Goal: Information Seeking & Learning: Learn about a topic

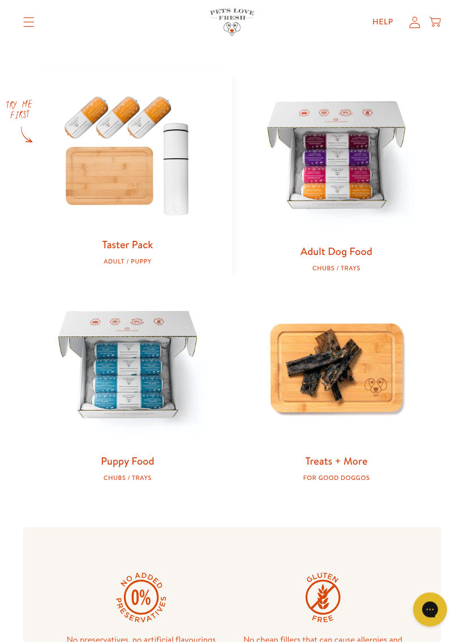
scroll to position [453, 0]
click at [141, 200] on img at bounding box center [127, 154] width 173 height 166
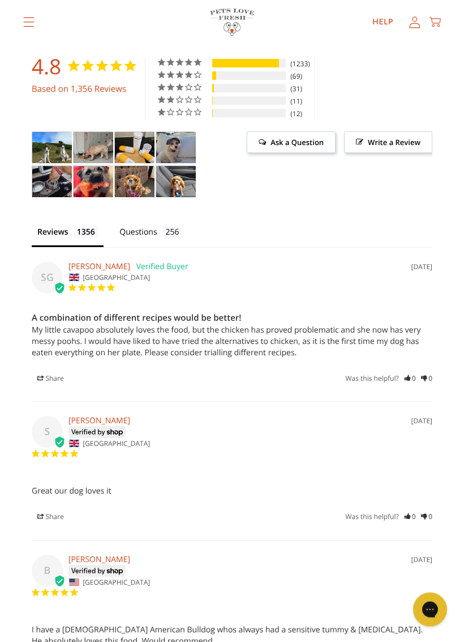
scroll to position [2860, 0]
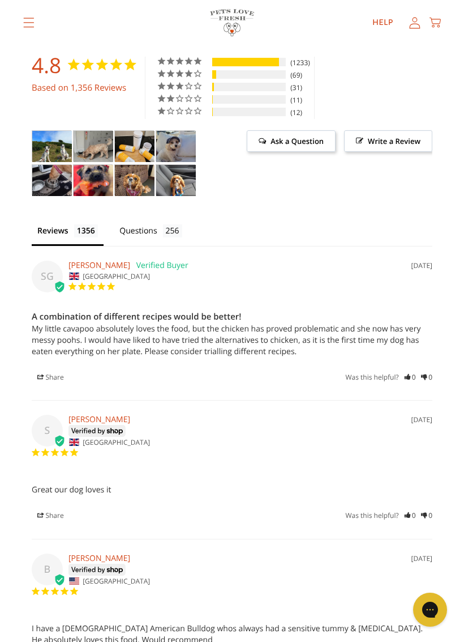
click at [396, 372] on div "Was this helpful? 0 0" at bounding box center [389, 377] width 87 height 11
click at [405, 372] on icon "0" at bounding box center [410, 377] width 11 height 11
click at [245, 415] on div "S 28/09/2025 sharon United Kingdom" at bounding box center [232, 437] width 401 height 45
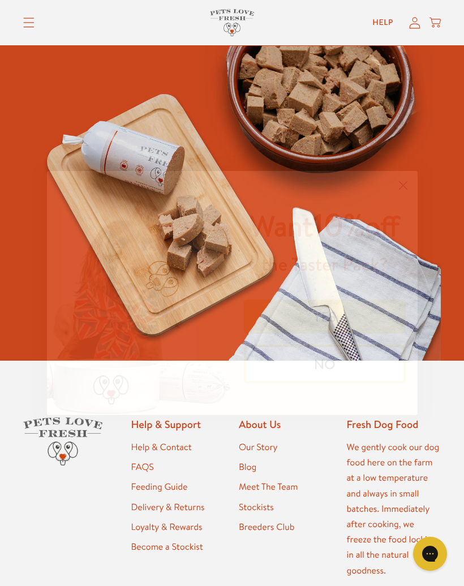
scroll to position [3922, 0]
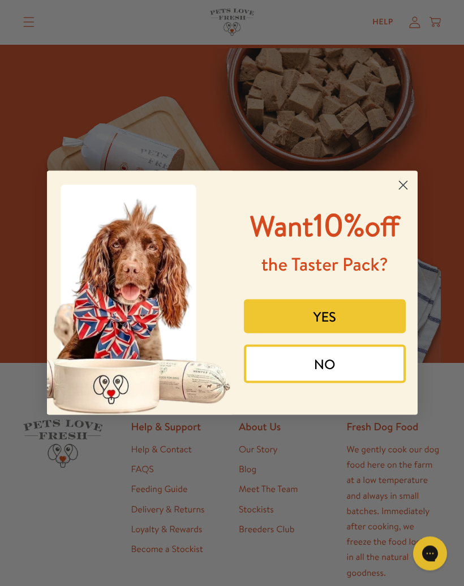
click at [332, 383] on button "NO" at bounding box center [325, 364] width 162 height 39
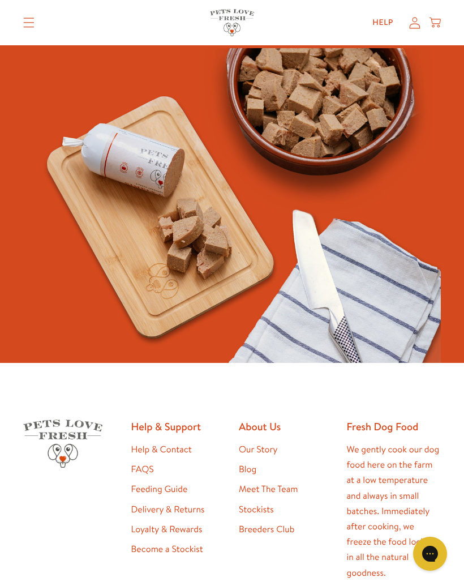
click at [379, 24] on link "Help" at bounding box center [383, 22] width 39 height 23
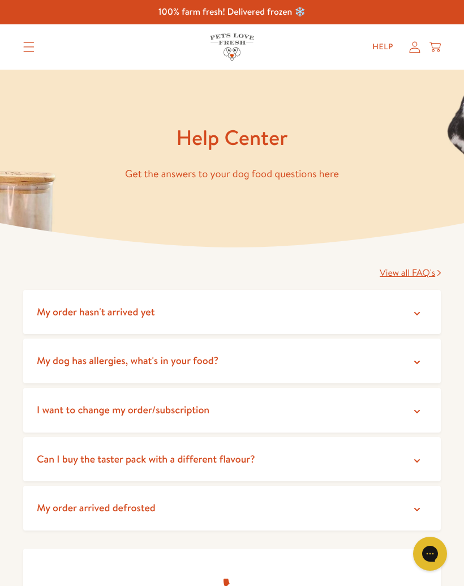
click at [419, 363] on icon at bounding box center [417, 362] width 11 height 11
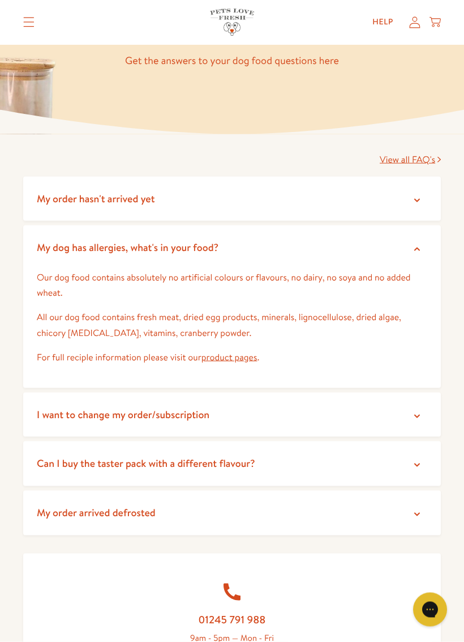
scroll to position [114, 0]
click at [234, 353] on link "product pages" at bounding box center [230, 357] width 56 height 12
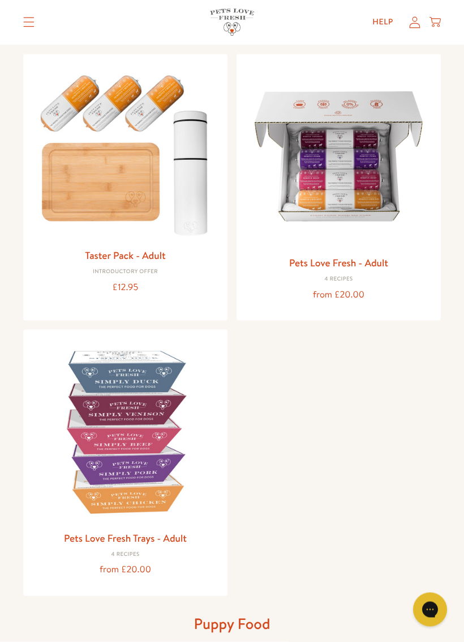
scroll to position [115, 0]
click at [344, 186] on img at bounding box center [339, 156] width 186 height 186
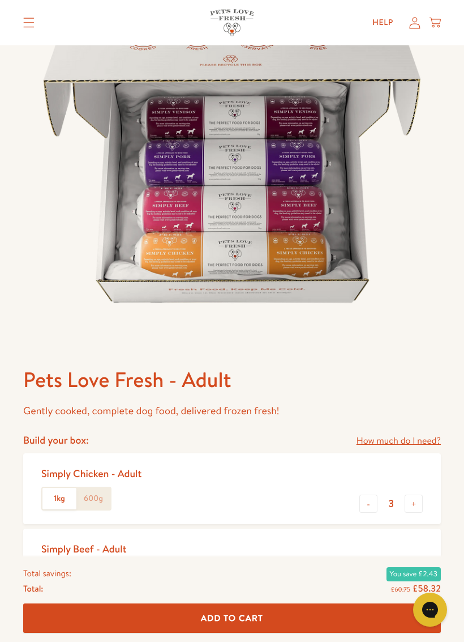
scroll to position [132, 0]
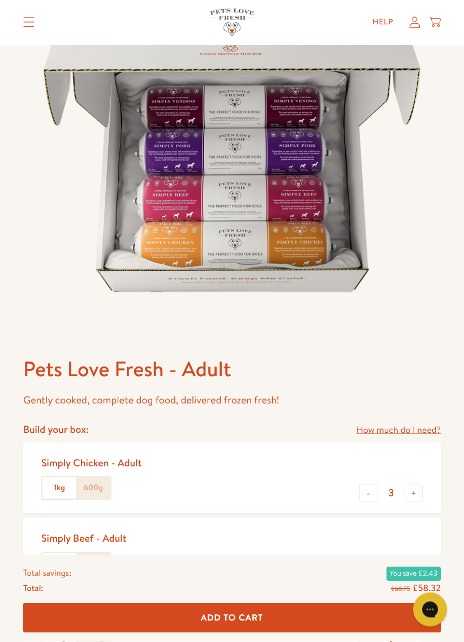
click at [362, 493] on button "-" at bounding box center [369, 493] width 18 height 18
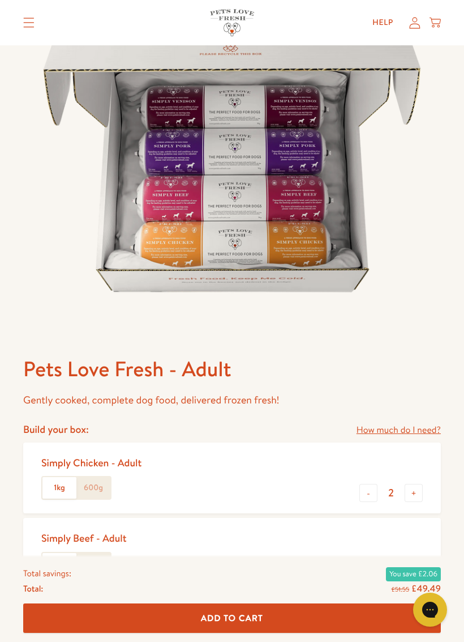
click at [368, 497] on button "-" at bounding box center [369, 493] width 18 height 18
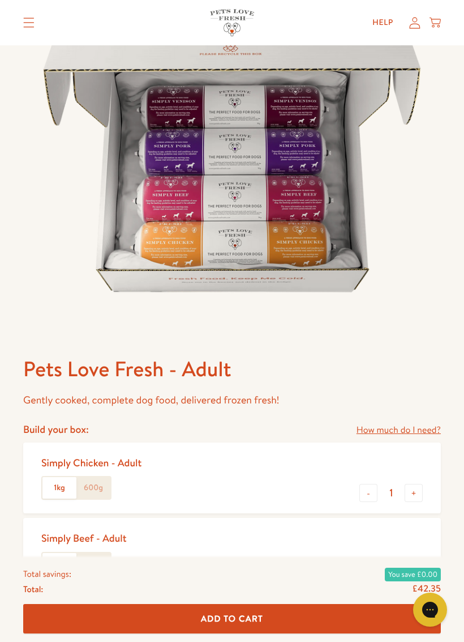
click at [371, 493] on button "-" at bounding box center [369, 493] width 18 height 18
type input "0"
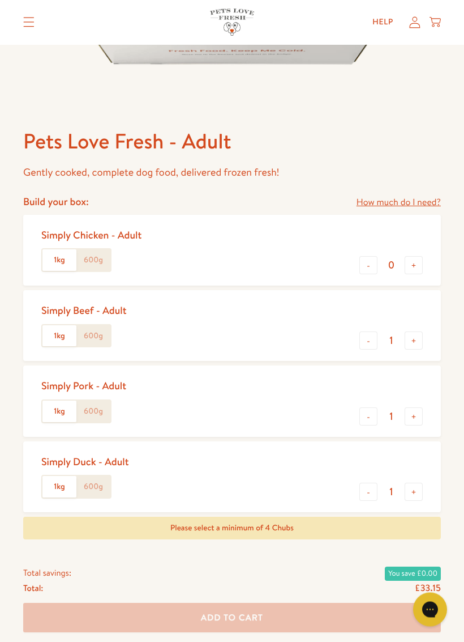
scroll to position [360, 0]
click at [387, 338] on input "1" at bounding box center [391, 340] width 27 height 12
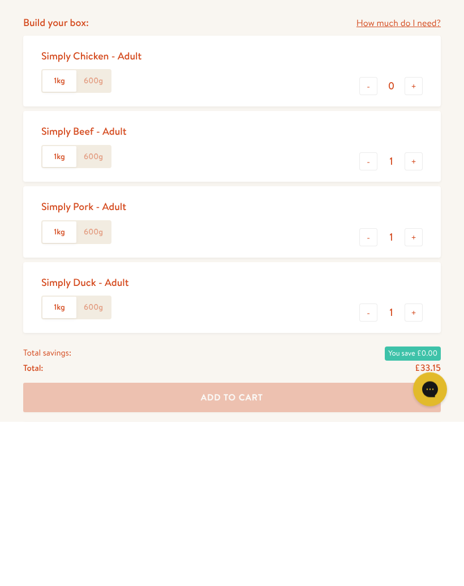
scroll to position [383, 0]
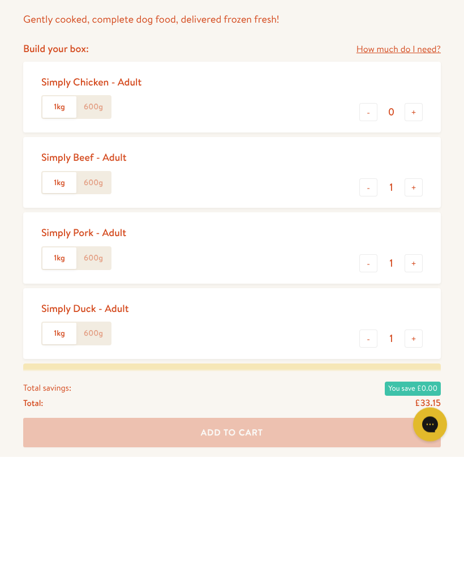
click at [413, 308] on button "+" at bounding box center [414, 317] width 18 height 18
type input "2"
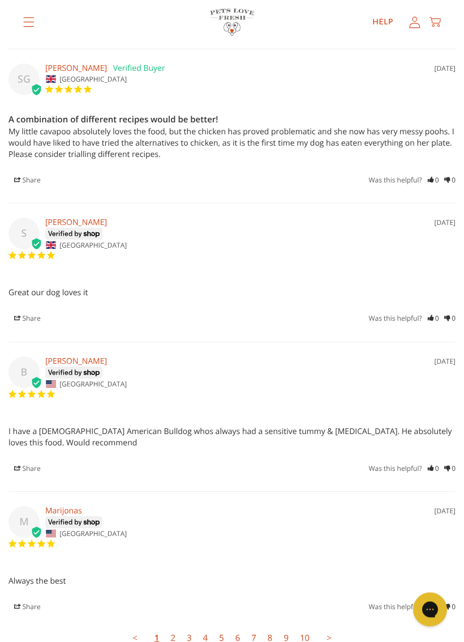
scroll to position [3560, 0]
click at [425, 127] on div "A combination of different recipes would be better! My little cavapoo absolutel…" at bounding box center [231, 149] width 447 height 73
click at [428, 174] on icon "0" at bounding box center [433, 179] width 11 height 11
click at [429, 174] on div "Was this helpful? 0 0" at bounding box center [412, 179] width 87 height 11
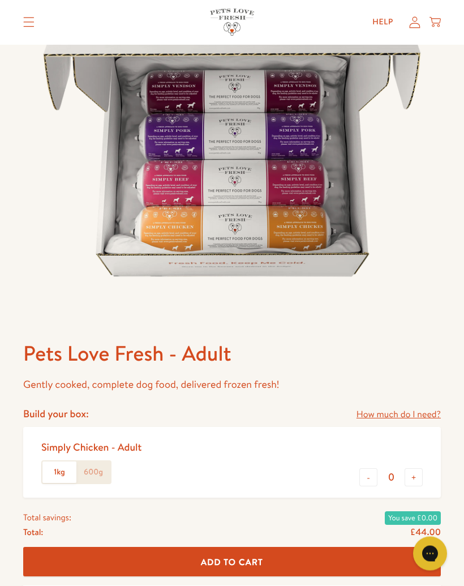
scroll to position [0, 0]
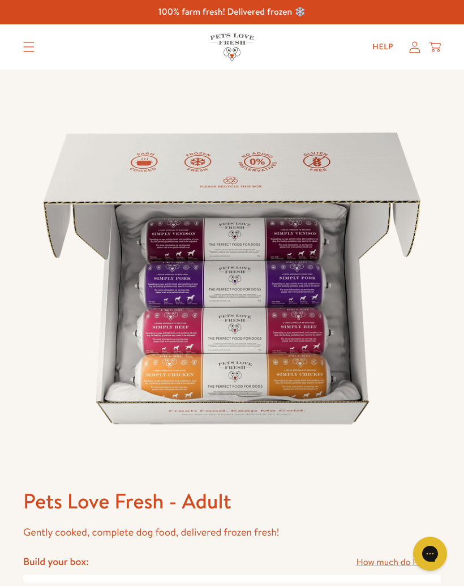
click at [381, 36] on link "Help" at bounding box center [383, 47] width 39 height 23
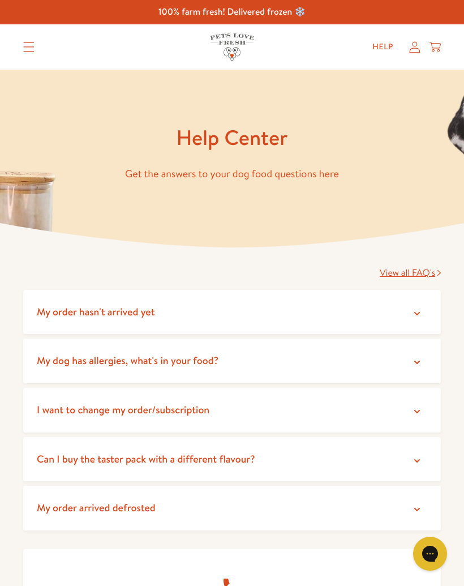
click at [417, 459] on icon at bounding box center [417, 460] width 11 height 11
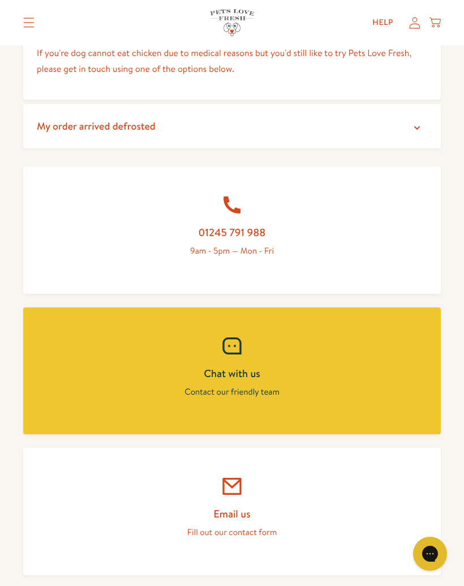
scroll to position [459, 0]
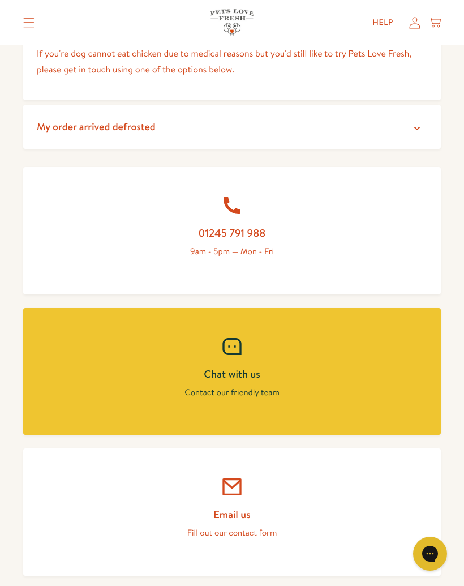
click at [423, 132] on summary "My order arrived defrosted" at bounding box center [232, 127] width 418 height 45
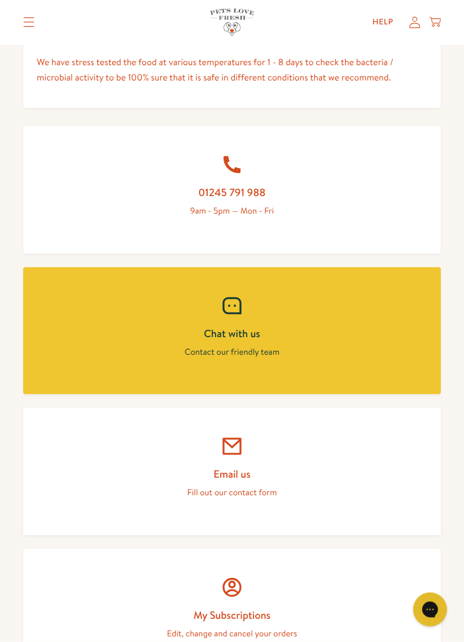
scroll to position [774, 0]
